Goal: Task Accomplishment & Management: Complete application form

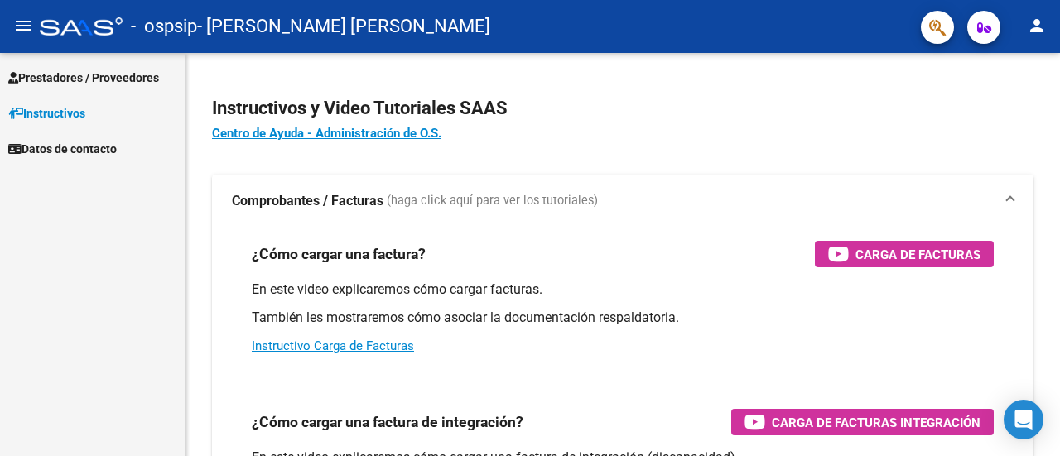
scroll to position [97, 0]
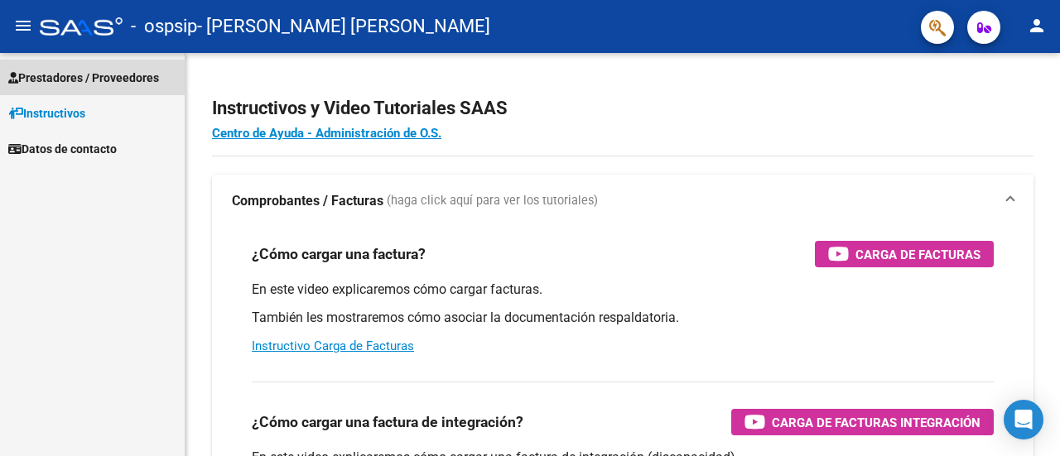
click at [104, 66] on link "Prestadores / Proveedores" at bounding box center [92, 78] width 185 height 36
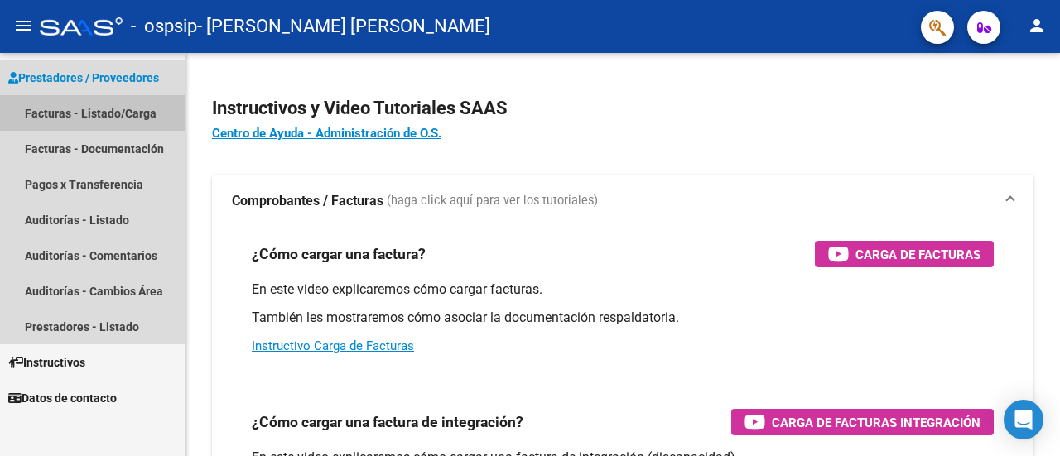
click at [70, 108] on link "Facturas - Listado/Carga" at bounding box center [92, 113] width 185 height 36
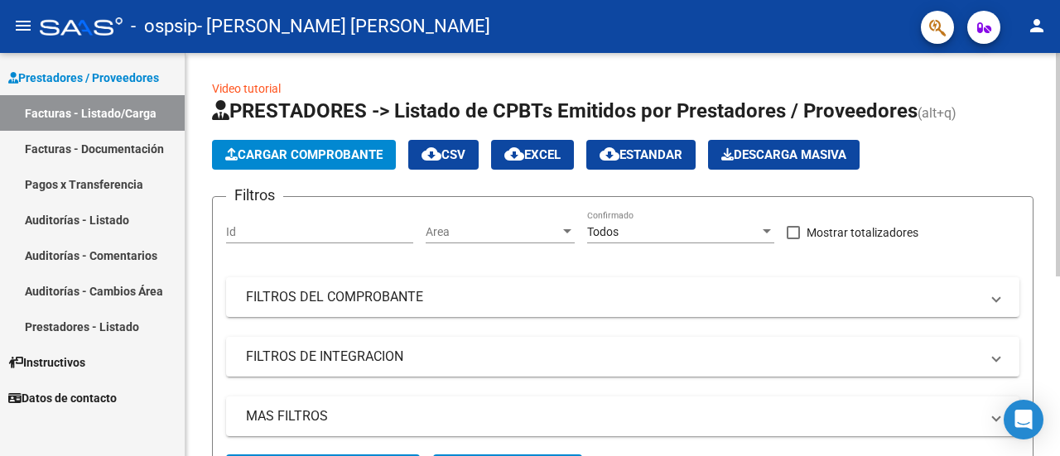
click at [273, 152] on span "Cargar Comprobante" at bounding box center [303, 154] width 157 height 15
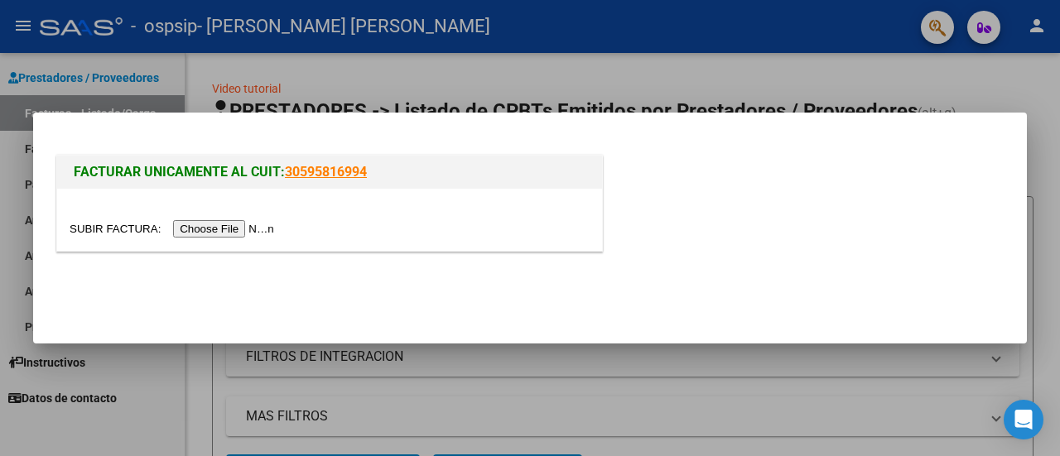
click at [242, 228] on input "file" at bounding box center [175, 228] width 210 height 17
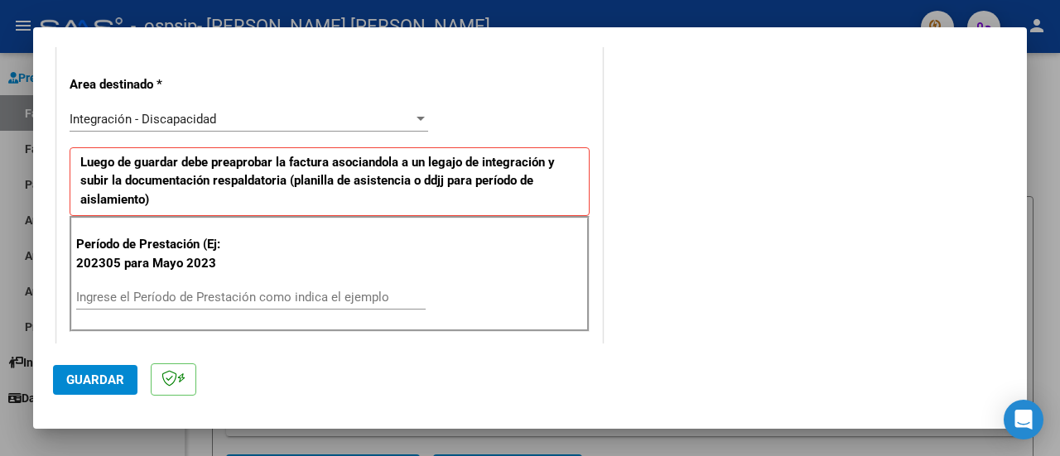
scroll to position [419, 0]
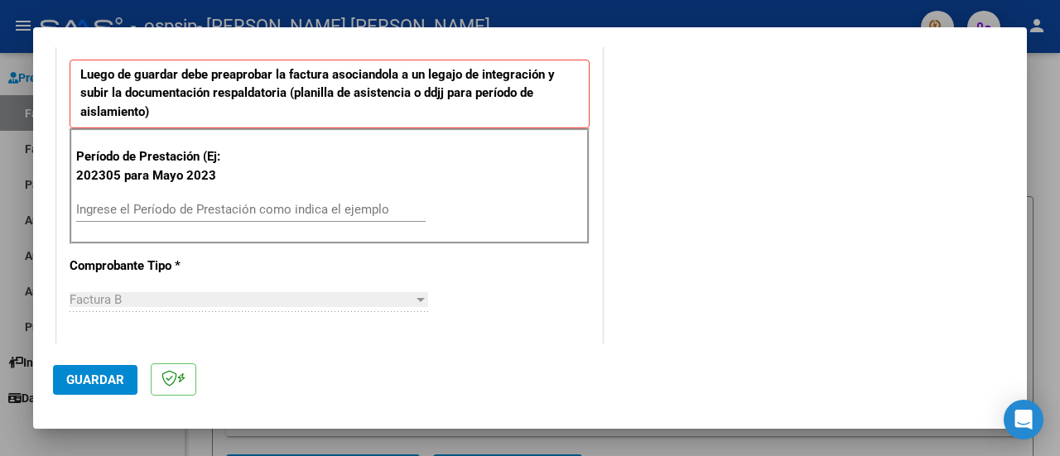
click at [89, 205] on input "Ingrese el Período de Prestación como indica el ejemplo" at bounding box center [251, 209] width 350 height 15
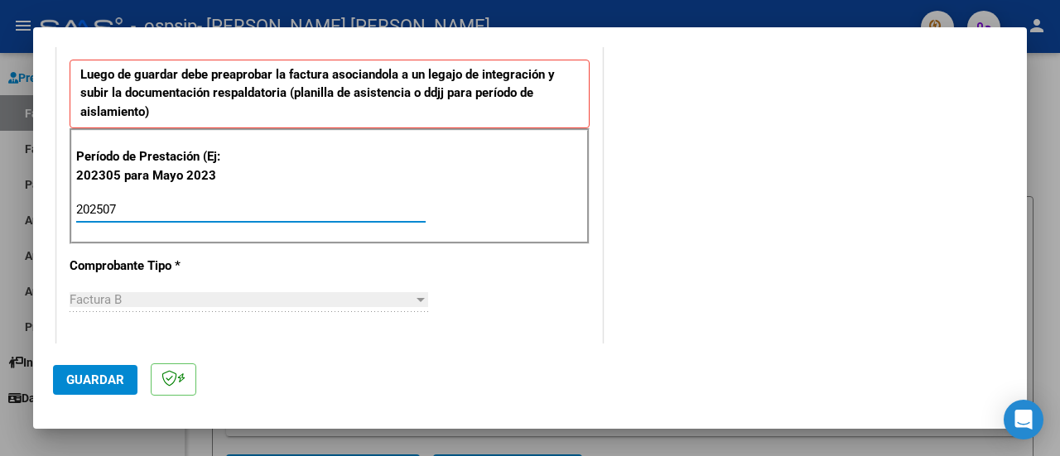
type input "202507"
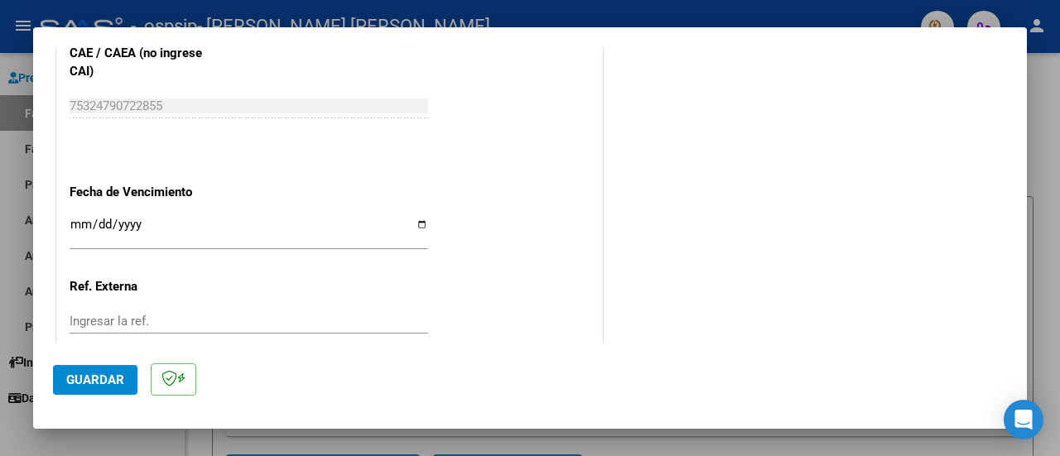
scroll to position [1082, 0]
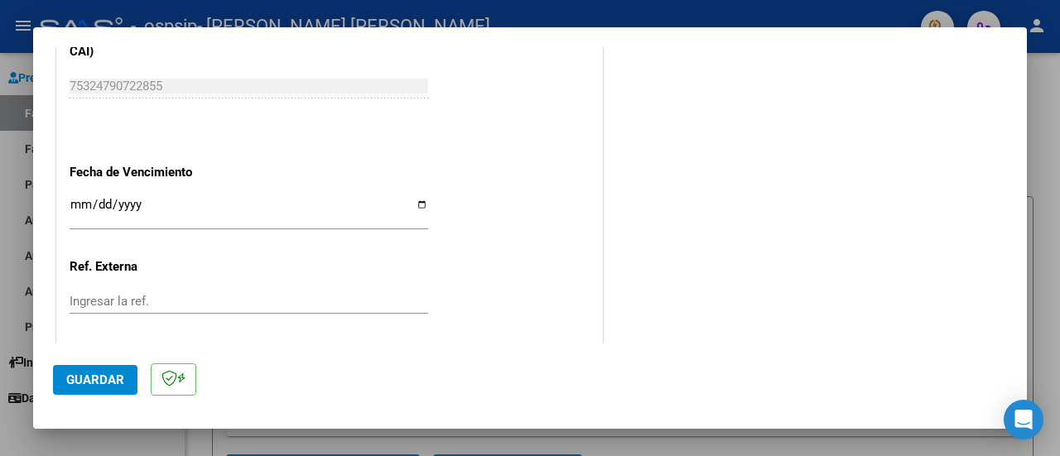
click at [75, 203] on input "Ingresar la fecha" at bounding box center [249, 211] width 359 height 27
type input "[DATE]"
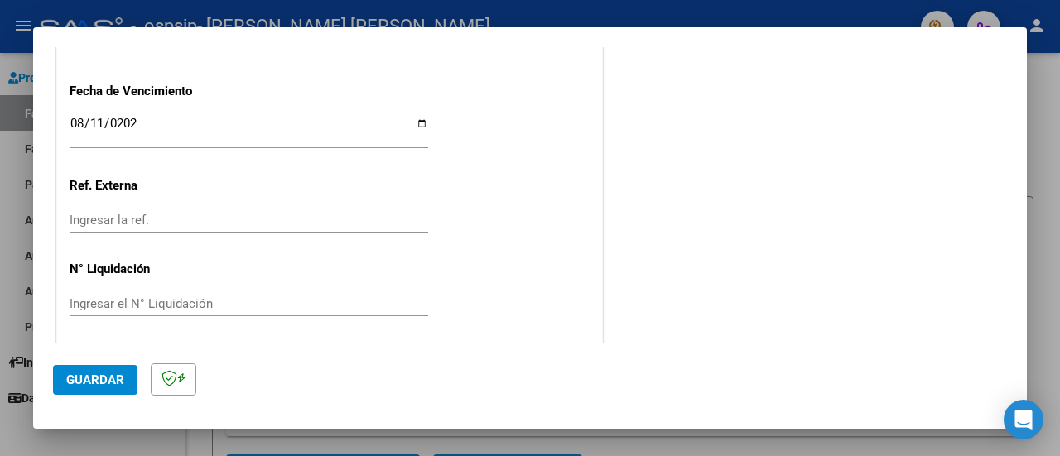
click at [83, 381] on span "Guardar" at bounding box center [95, 380] width 58 height 15
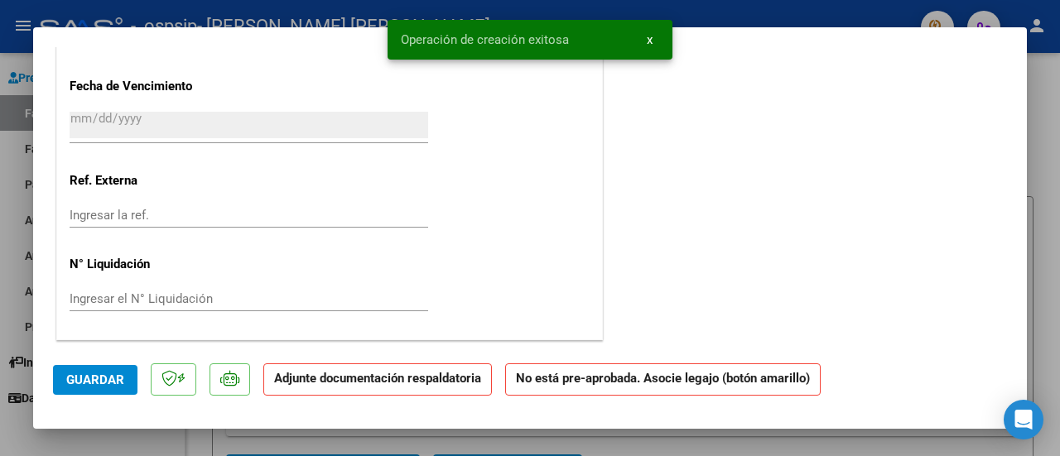
scroll to position [0, 0]
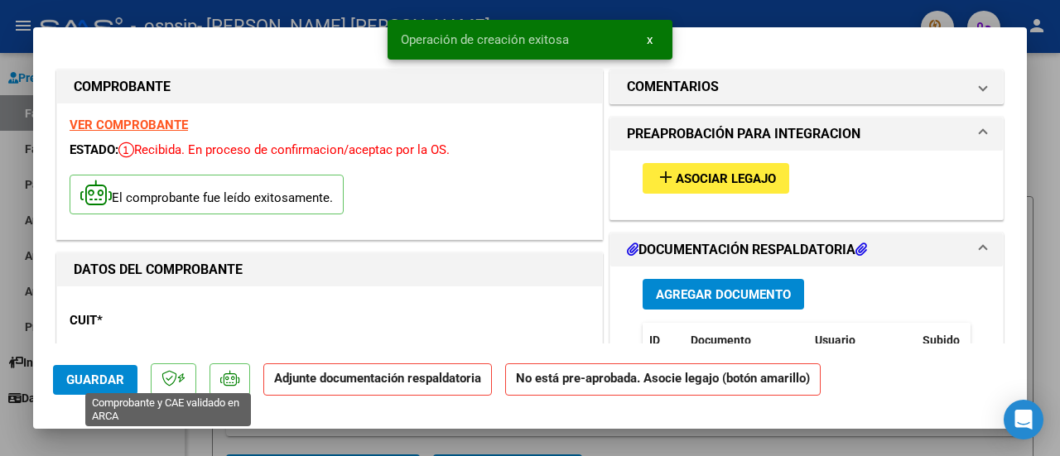
click at [722, 164] on button "add Asociar Legajo" at bounding box center [716, 178] width 147 height 31
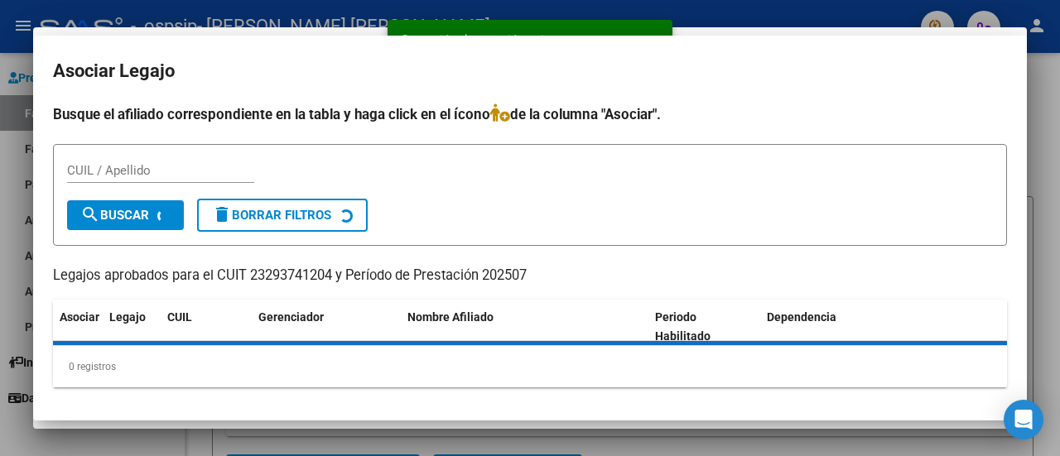
click at [708, 175] on form "CUIL / Apellido search Buscar delete Borrar Filtros" at bounding box center [530, 195] width 954 height 102
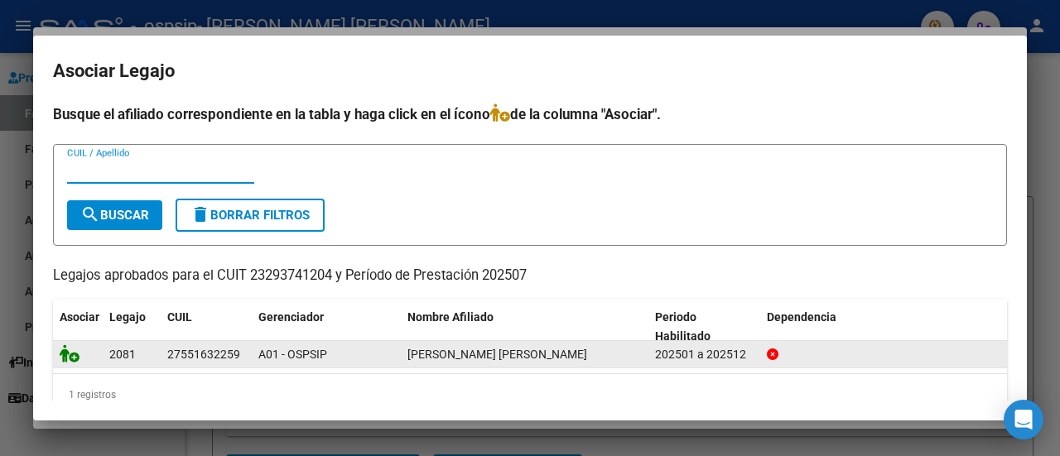
click at [70, 357] on icon at bounding box center [70, 354] width 20 height 18
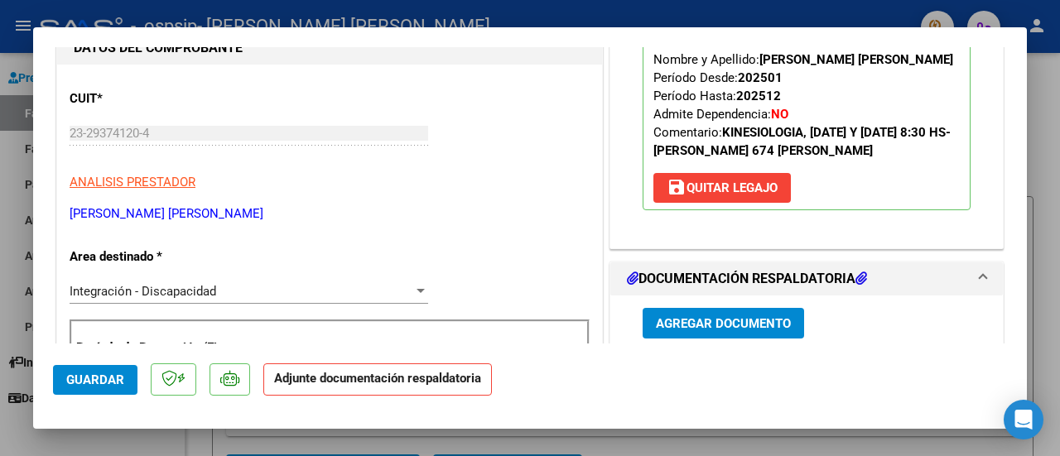
scroll to position [232, 0]
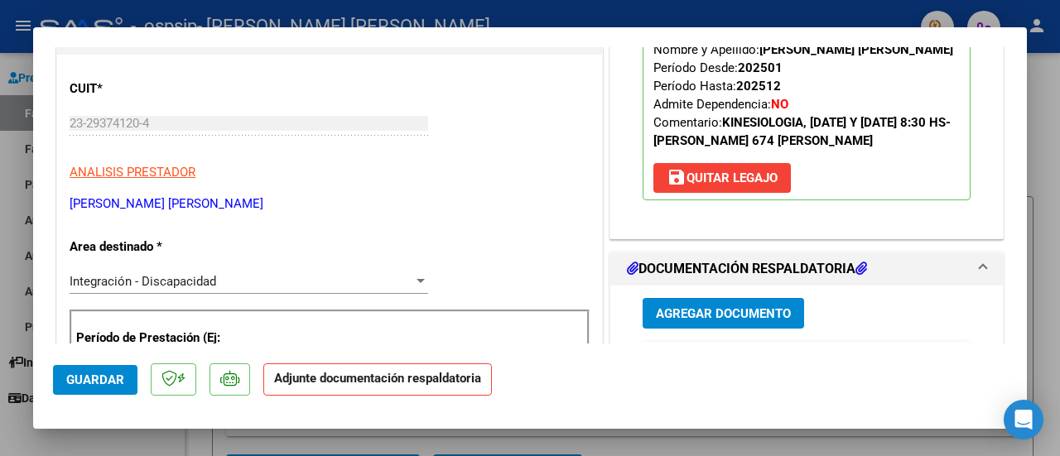
click at [664, 307] on span "Agregar Documento" at bounding box center [723, 314] width 135 height 15
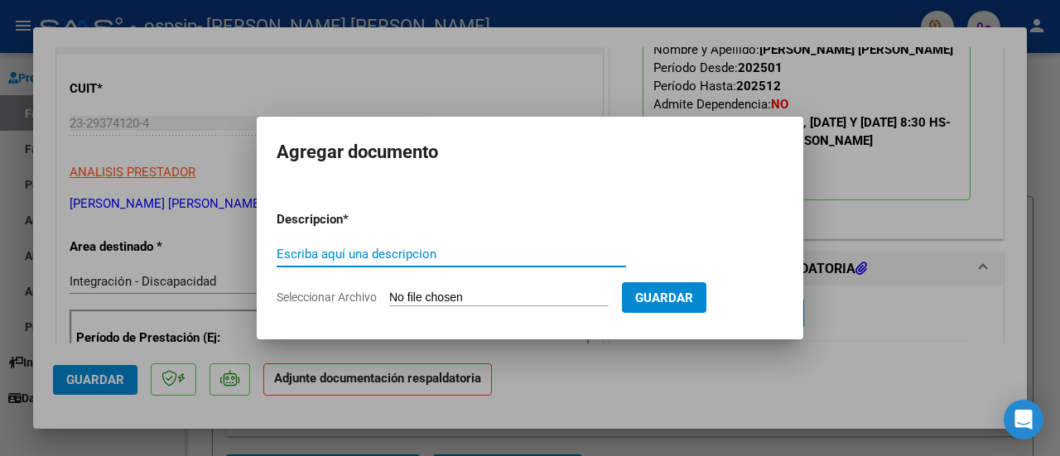
click at [283, 250] on div "Escriba aquí una descripcion" at bounding box center [452, 254] width 350 height 25
type input "Autorizacion"
click at [370, 297] on span "Seleccionar Archivo" at bounding box center [327, 297] width 100 height 13
click at [389, 297] on input "Seleccionar Archivo" at bounding box center [499, 299] width 220 height 16
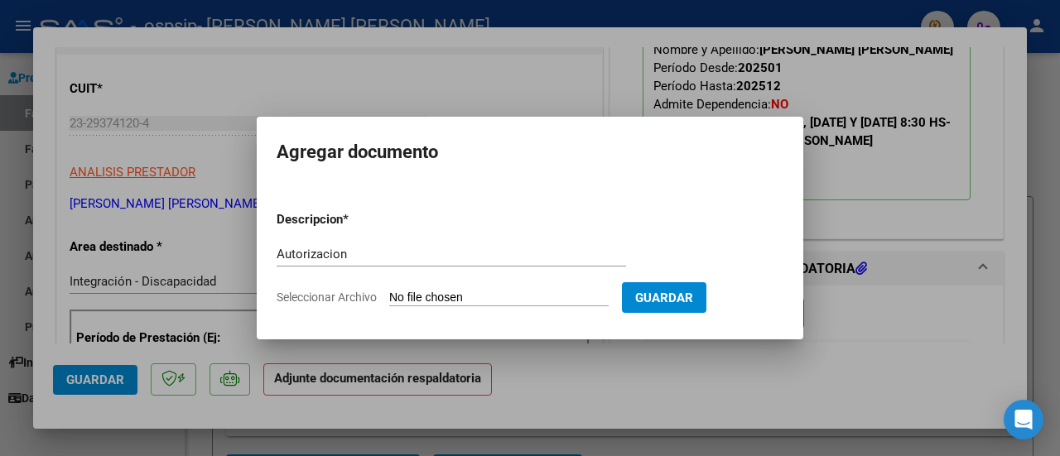
type input "C:\fakepath\Aut [PERSON_NAME] 2025.pdf"
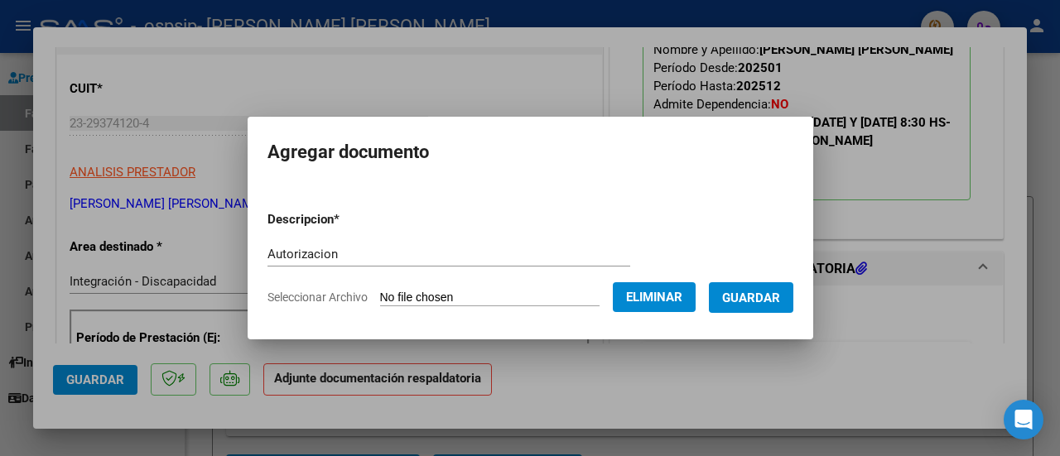
click at [766, 292] on span "Guardar" at bounding box center [751, 298] width 58 height 15
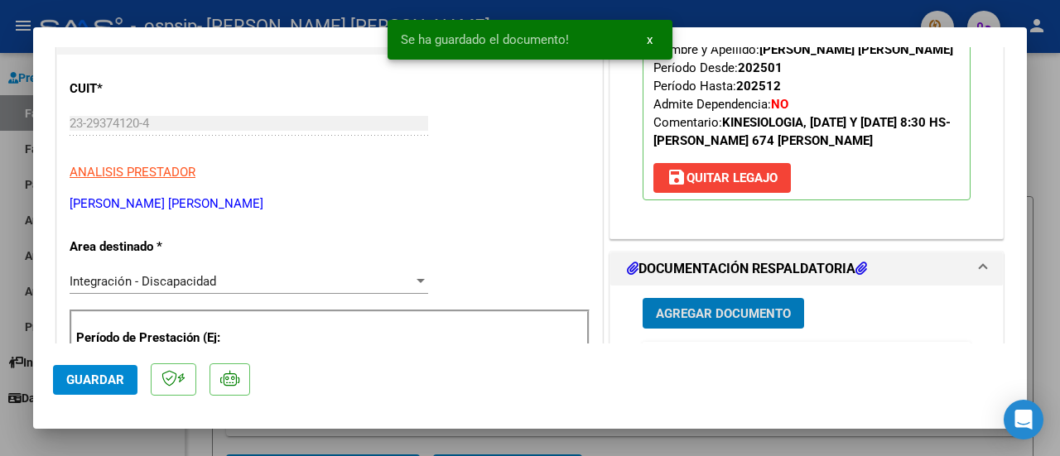
click at [694, 308] on span "Agregar Documento" at bounding box center [723, 314] width 135 height 15
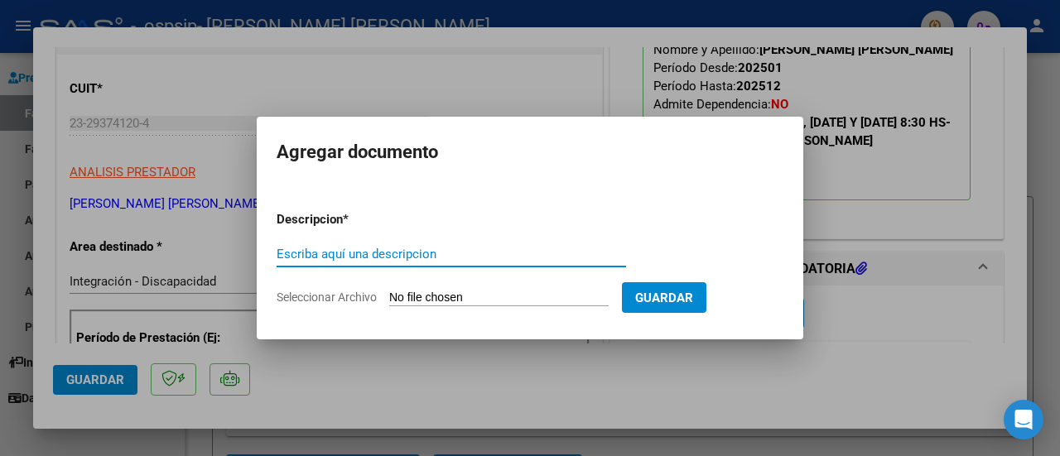
click at [334, 250] on input "Escriba aquí una descripcion" at bounding box center [452, 254] width 350 height 15
type input "Asistencia"
click at [360, 297] on span "Seleccionar Archivo" at bounding box center [327, 297] width 100 height 13
click at [389, 297] on input "Seleccionar Archivo" at bounding box center [499, 299] width 220 height 16
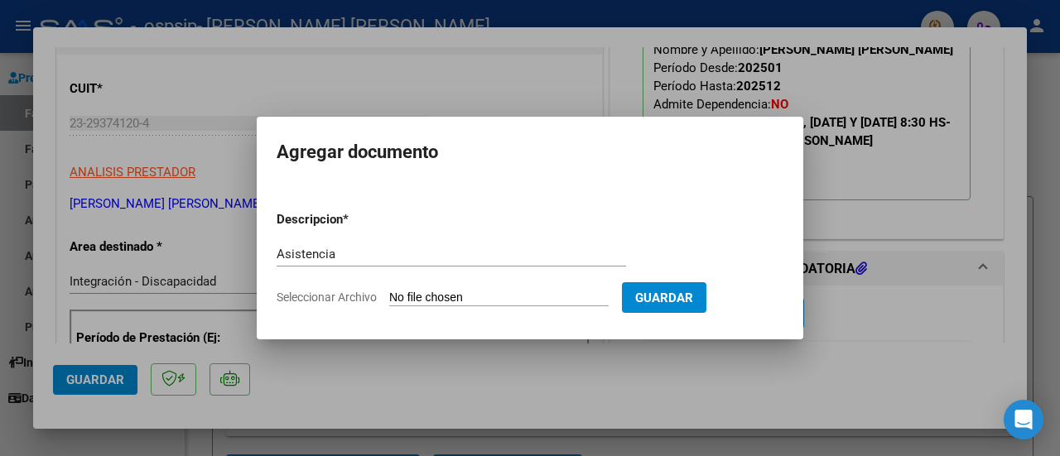
click at [848, 168] on div at bounding box center [530, 228] width 1060 height 456
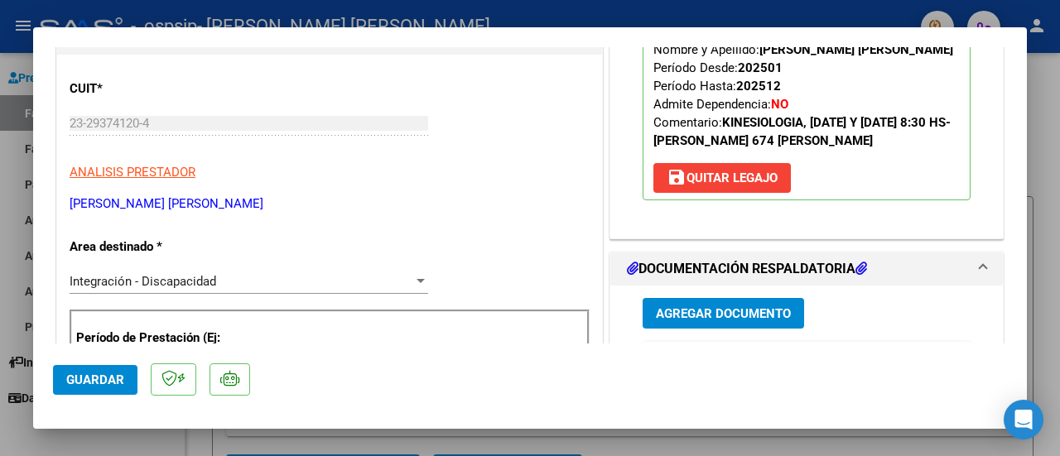
click at [747, 226] on div "Legajo preaprobado para Período de Prestación: 202507 Ver Legajo Asociado CUIL:…" at bounding box center [807, 79] width 393 height 320
click at [710, 307] on span "Agregar Documento" at bounding box center [723, 314] width 135 height 15
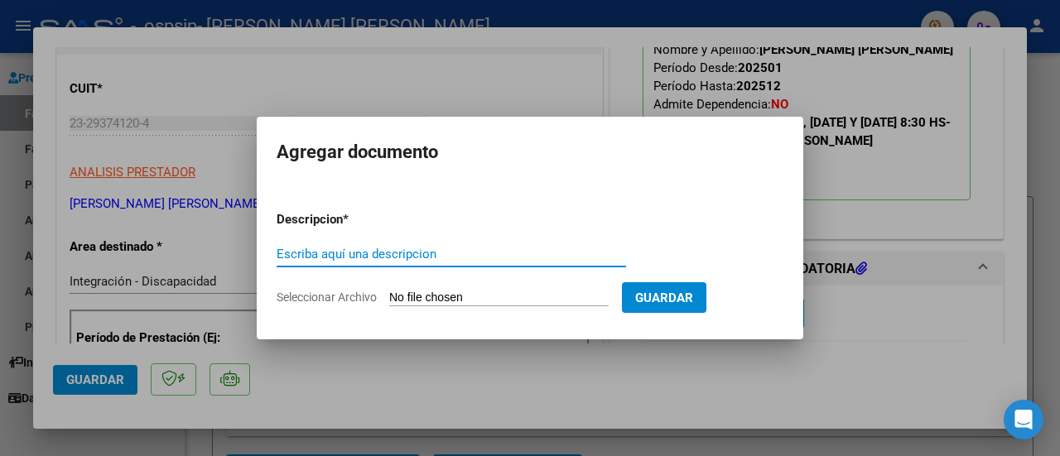
click at [364, 252] on input "Escriba aquí una descripcion" at bounding box center [452, 254] width 350 height 15
type input "Asist [PERSON_NAME]"
click at [366, 294] on span "Seleccionar Archivo" at bounding box center [327, 297] width 100 height 13
click at [389, 294] on input "Seleccionar Archivo" at bounding box center [499, 299] width 220 height 16
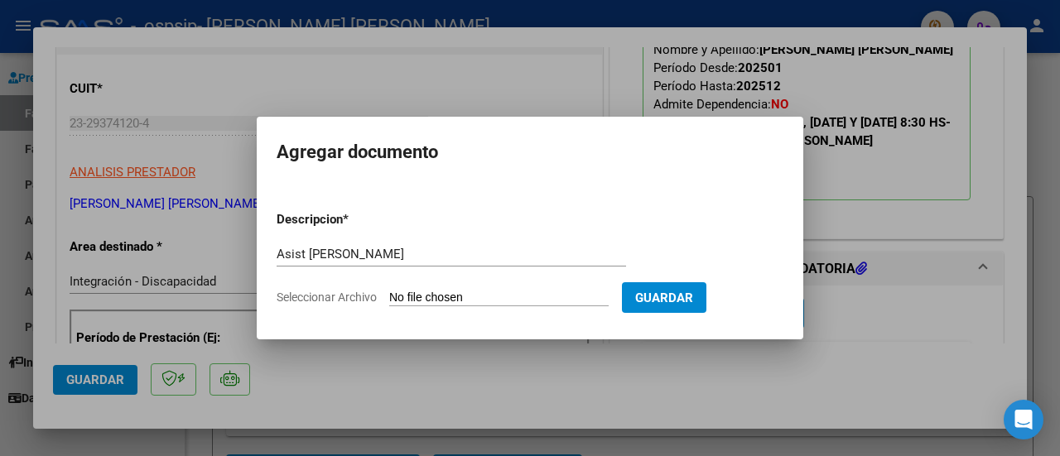
type input "C:\fakepath\Asist [PERSON_NAME].pdf"
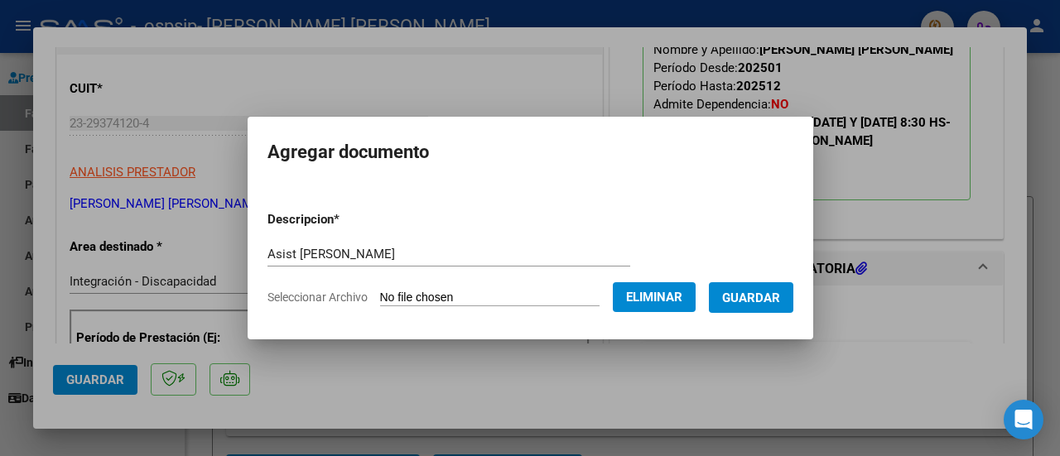
click at [761, 291] on span "Guardar" at bounding box center [751, 298] width 58 height 15
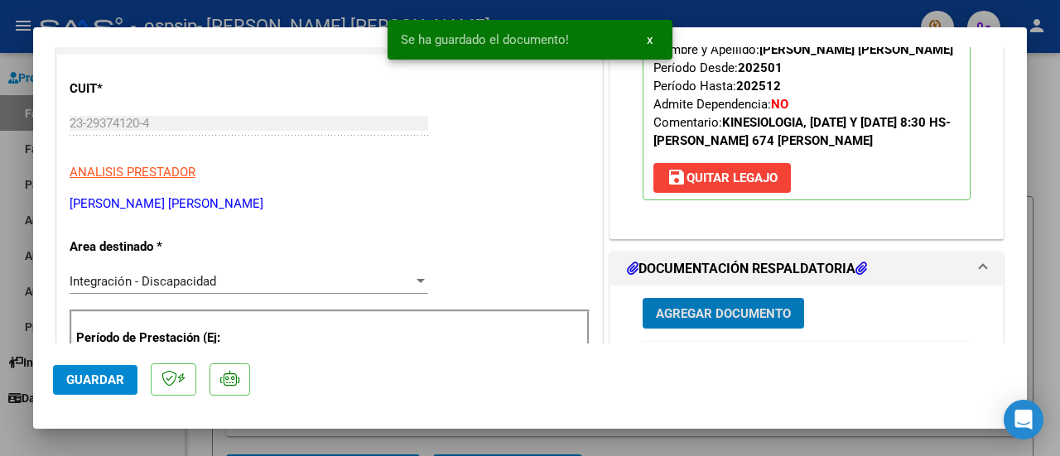
click at [692, 316] on span "Agregar Documento" at bounding box center [723, 314] width 135 height 15
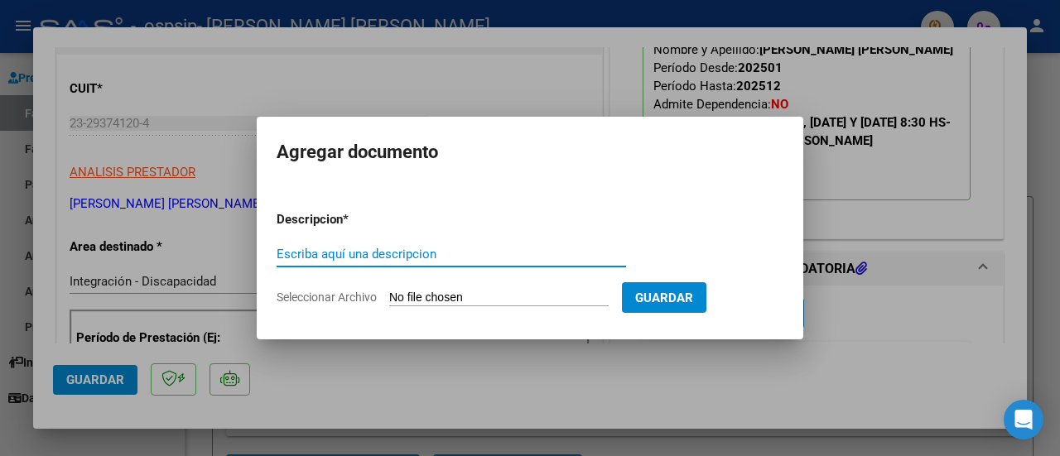
click at [366, 253] on input "Escriba aquí una descripcion" at bounding box center [452, 254] width 350 height 15
type input "cae"
click at [360, 292] on span "Seleccionar Archivo" at bounding box center [327, 297] width 100 height 13
click at [389, 292] on input "Seleccionar Archivo" at bounding box center [499, 299] width 220 height 16
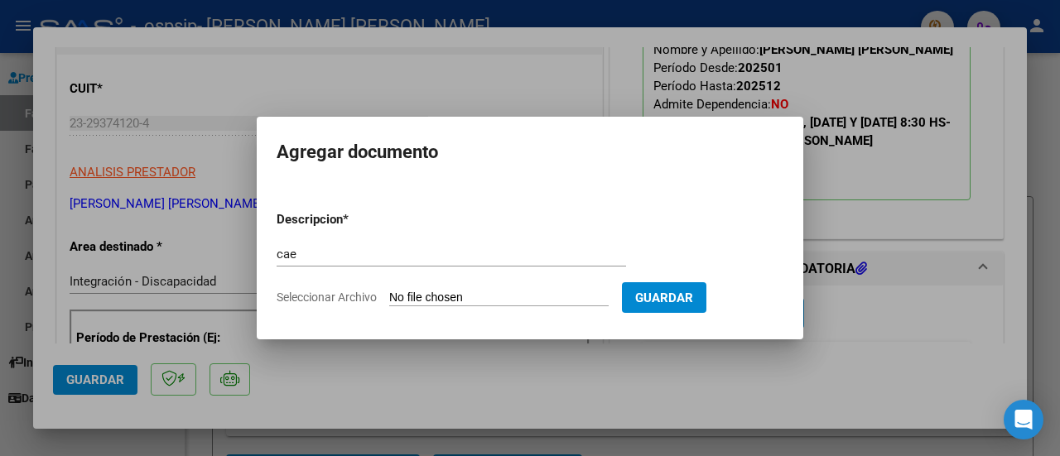
type input "C:\fakepath\Cae julio.pdf"
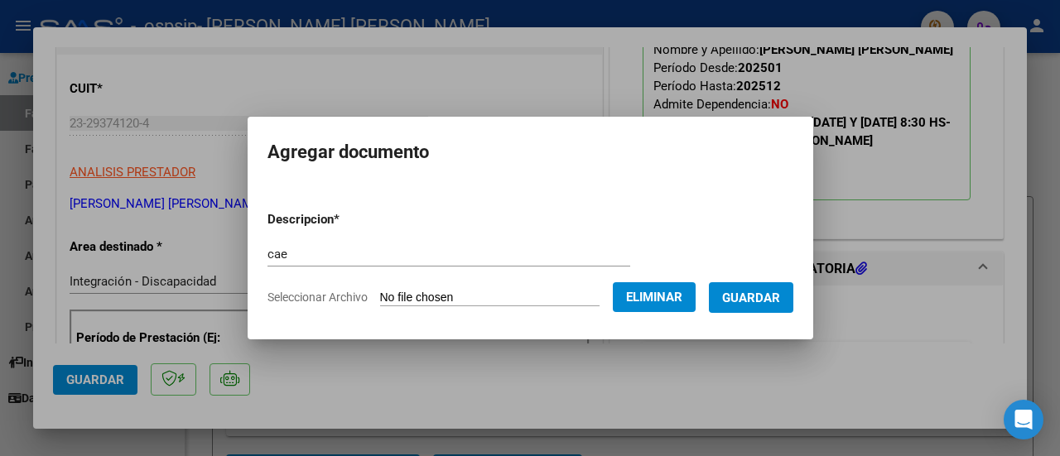
click at [777, 295] on span "Guardar" at bounding box center [751, 298] width 58 height 15
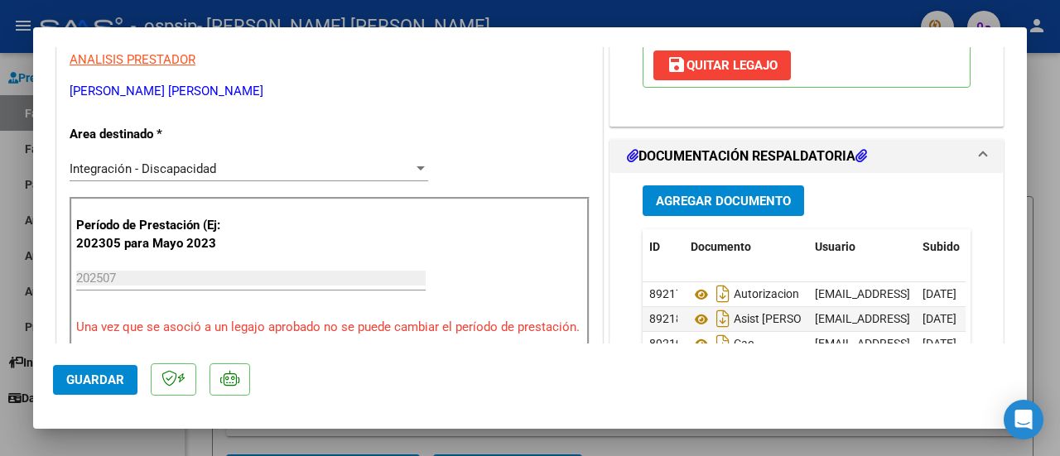
scroll to position [464, 0]
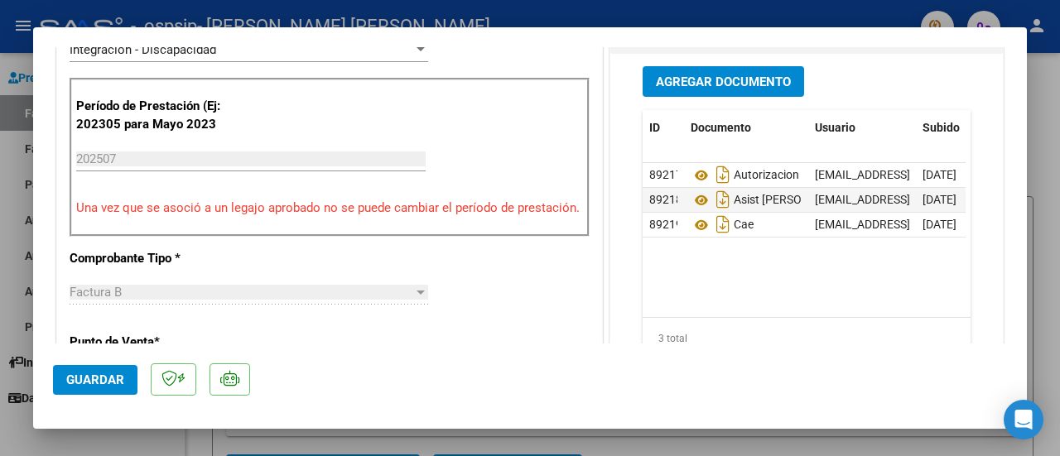
click at [739, 75] on span "Agregar Documento" at bounding box center [723, 82] width 135 height 15
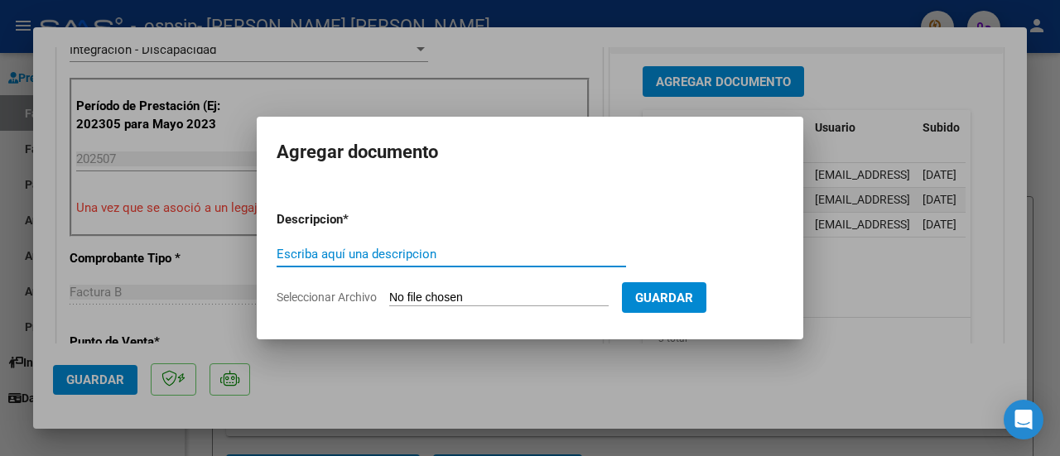
click at [308, 255] on input "Escriba aquí una descripcion" at bounding box center [452, 254] width 350 height 15
type input "Recibo de sueldo"
click at [328, 297] on span "Seleccionar Archivo" at bounding box center [327, 297] width 100 height 13
click at [389, 297] on input "Seleccionar Archivo" at bounding box center [499, 299] width 220 height 16
type textarea "Seleccionar"
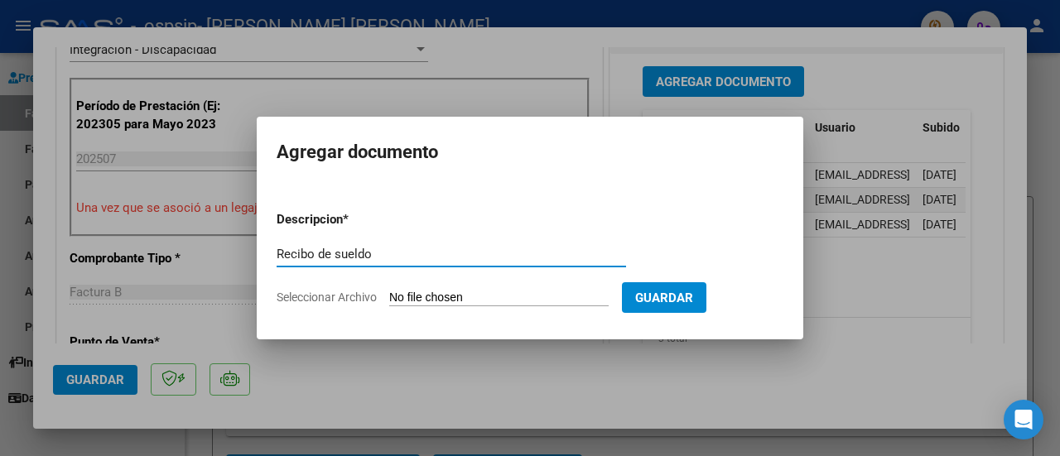
click at [328, 297] on span "Seleccionar Archivo" at bounding box center [327, 297] width 100 height 13
click at [389, 297] on input "Seleccionar Archivo" at bounding box center [499, 299] width 220 height 16
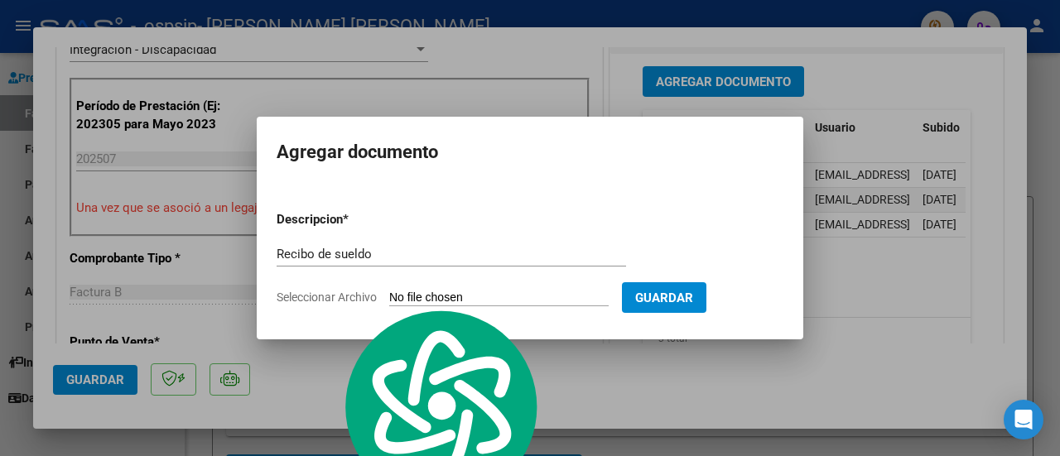
type input "C:\fakepath\Recibo sueldo julio.pdf"
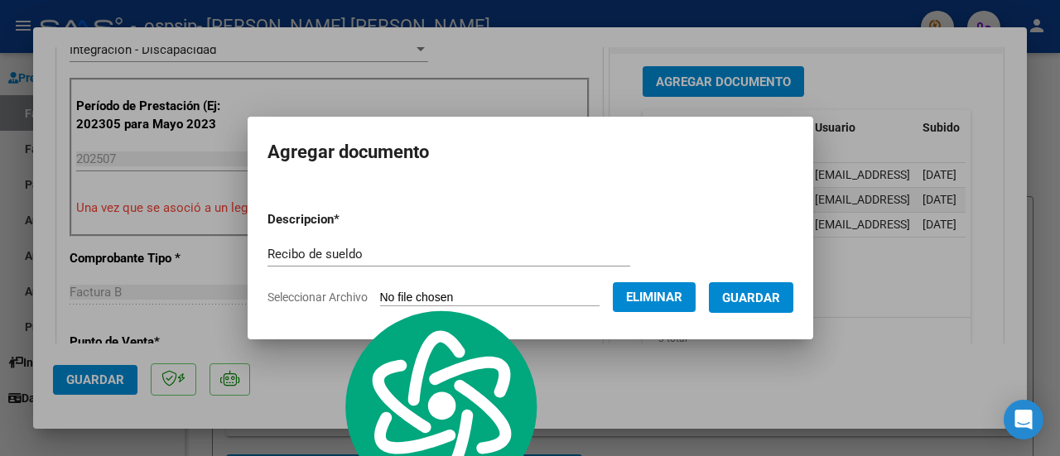
click at [759, 292] on span "Guardar" at bounding box center [751, 298] width 58 height 15
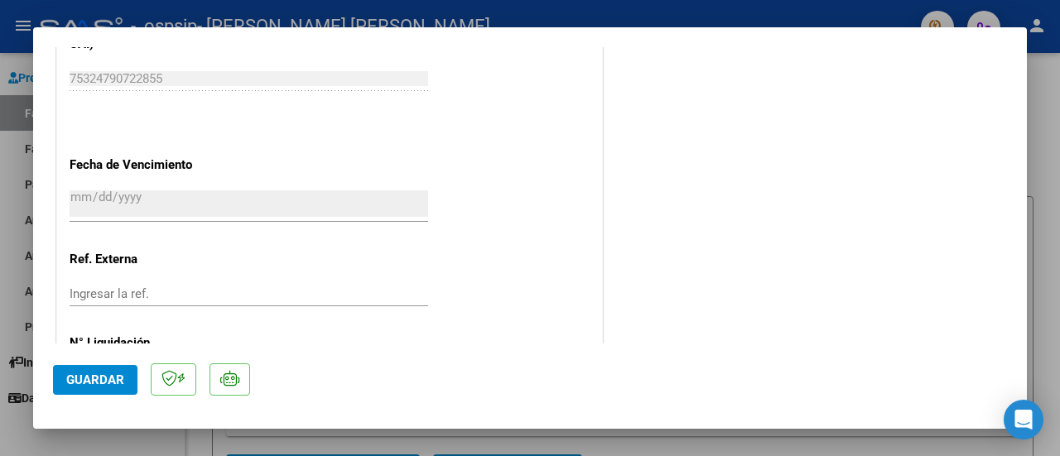
scroll to position [1201, 0]
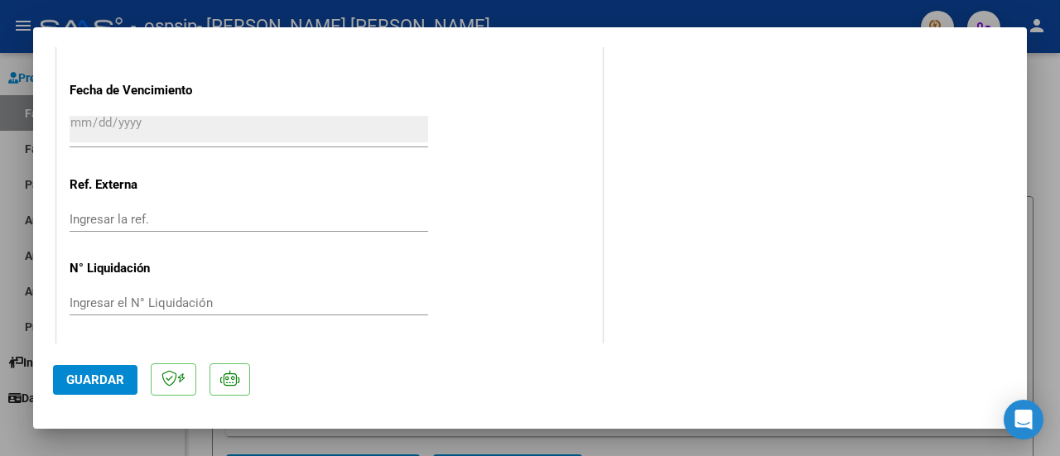
click at [76, 378] on span "Guardar" at bounding box center [95, 380] width 58 height 15
